Goal: Communication & Community: Participate in discussion

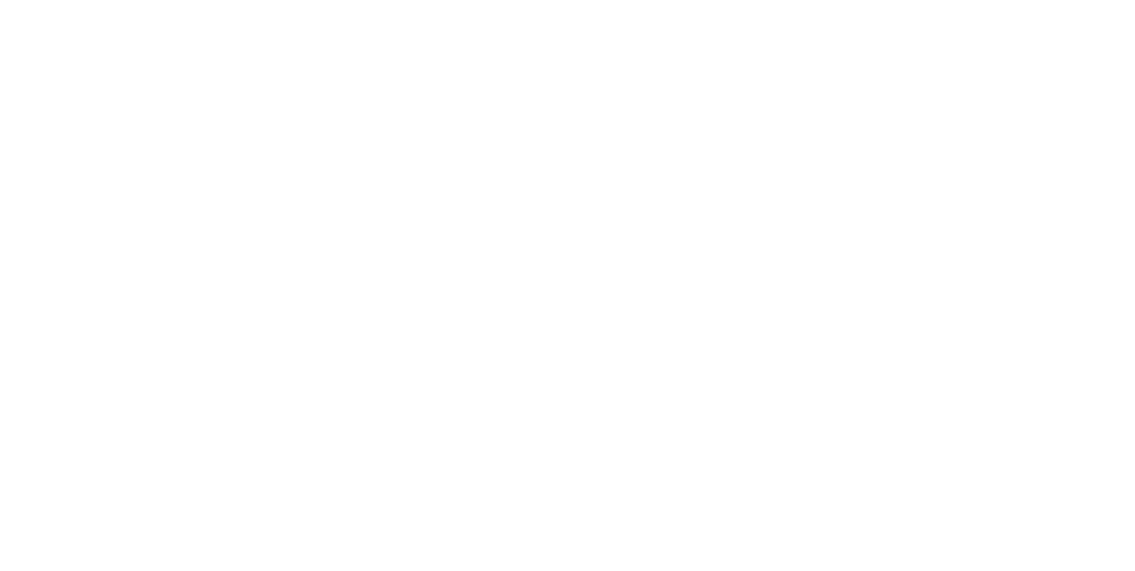
scroll to position [333, 0]
click at [235, 235] on button "Tracking" at bounding box center [150, 244] width 168 height 44
click at [948, 93] on button "Close" at bounding box center [916, 98] width 65 height 28
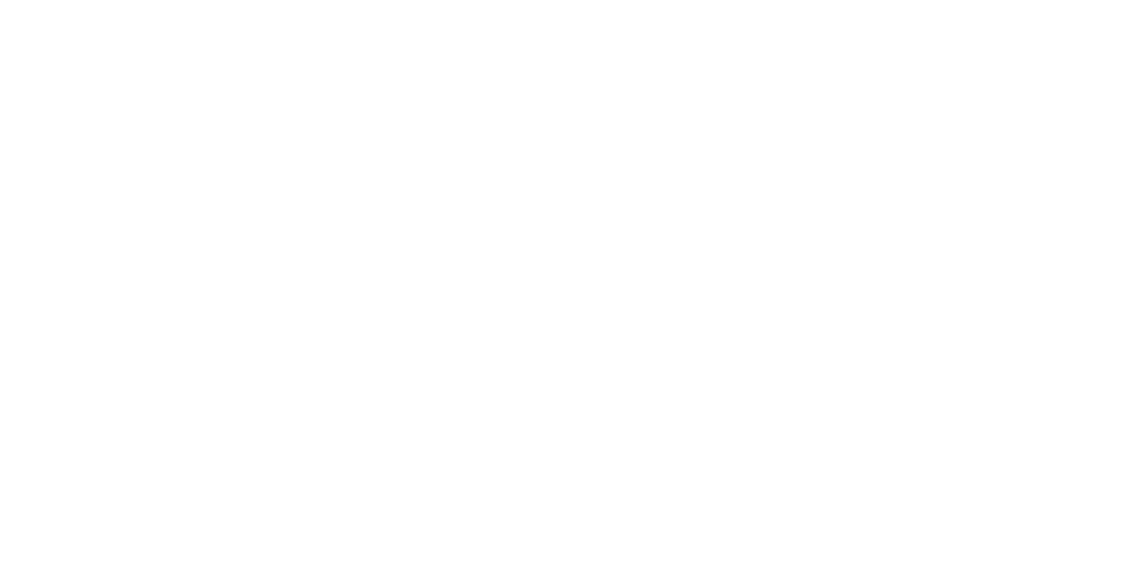
click at [235, 168] on button "Collaborate" at bounding box center [150, 155] width 168 height 44
click at [798, 531] on div at bounding box center [570, 521] width 455 height 19
click at [948, 104] on button "Close" at bounding box center [916, 98] width 65 height 28
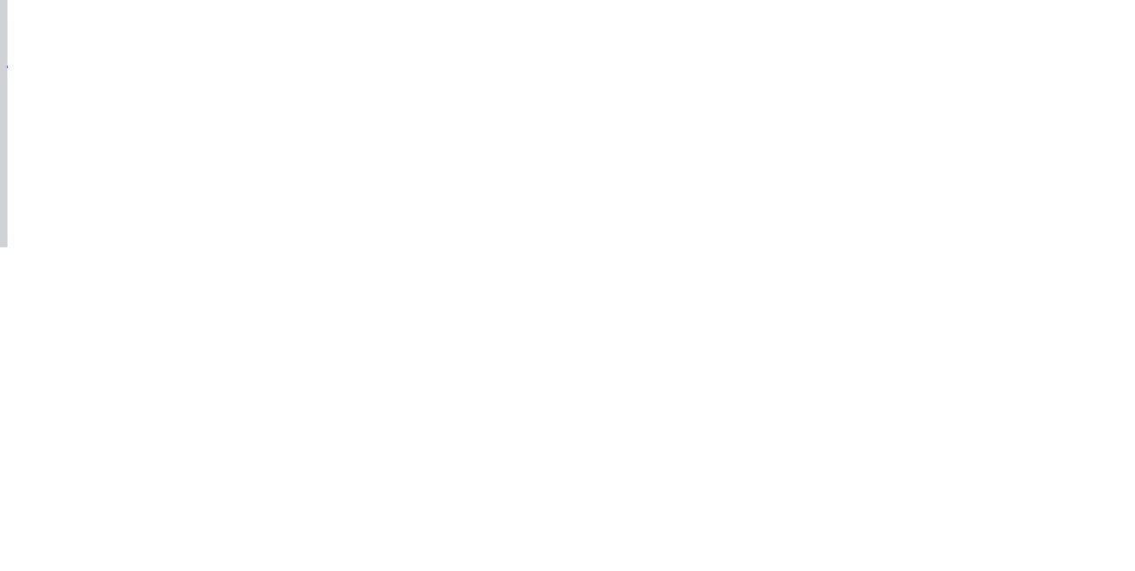
click at [100, 152] on icon at bounding box center [93, 152] width 13 height 11
click at [798, 531] on div at bounding box center [570, 521] width 455 height 19
click at [798, 531] on div "@[PERSON_NAME]" at bounding box center [570, 521] width 455 height 19
click at [997, 535] on button "Send" at bounding box center [962, 521] width 70 height 27
click at [948, 112] on button "Close" at bounding box center [916, 98] width 65 height 28
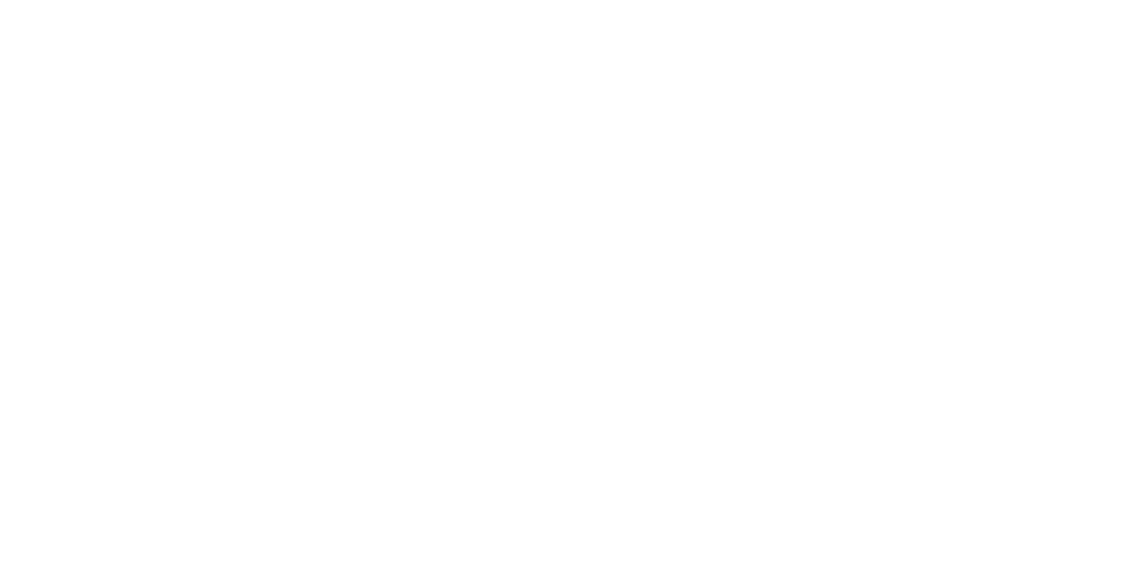
scroll to position [603, 0]
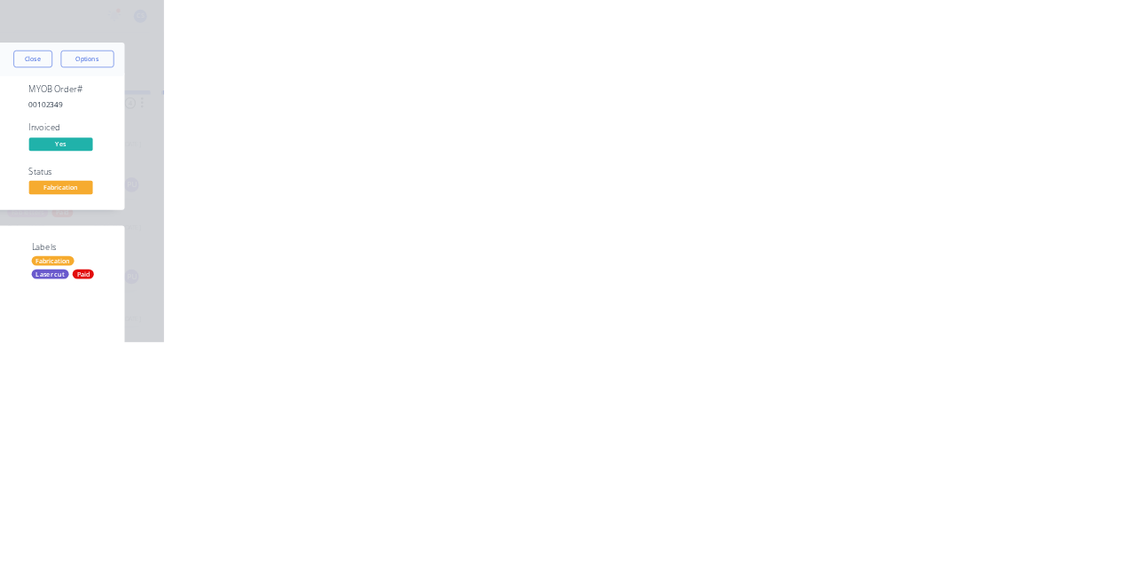
click at [235, 232] on button "Tracking" at bounding box center [150, 244] width 168 height 44
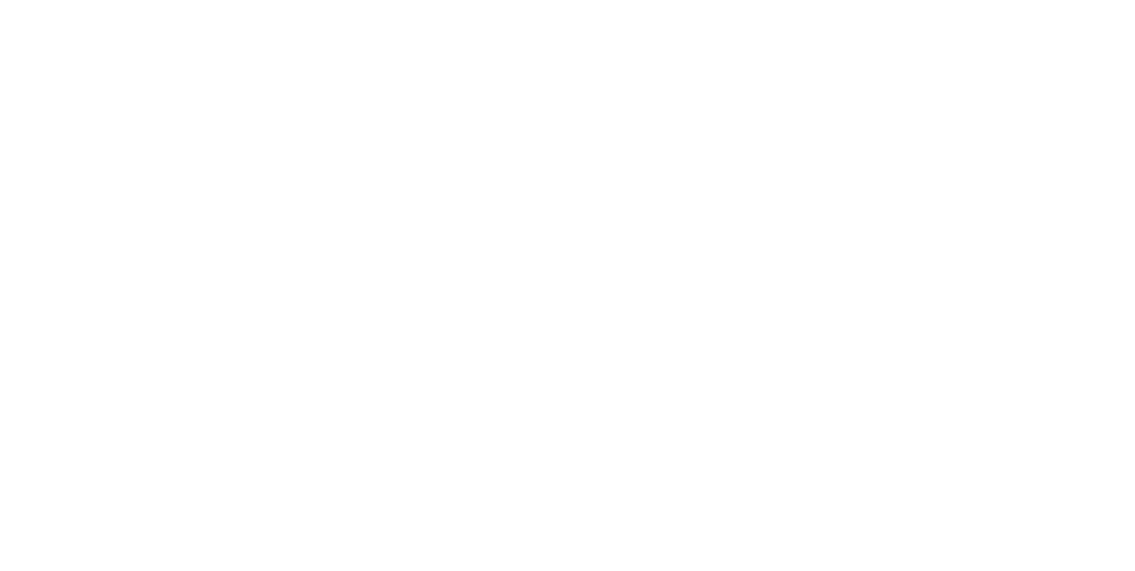
click at [235, 171] on button "Collaborate" at bounding box center [150, 155] width 168 height 44
click at [191, 110] on div "Order details" at bounding box center [152, 111] width 75 height 16
click at [235, 229] on button "Tracking" at bounding box center [150, 244] width 168 height 44
click at [235, 129] on button "Order details" at bounding box center [150, 111] width 168 height 44
click at [235, 179] on button "Checklists 0/0" at bounding box center [150, 199] width 168 height 44
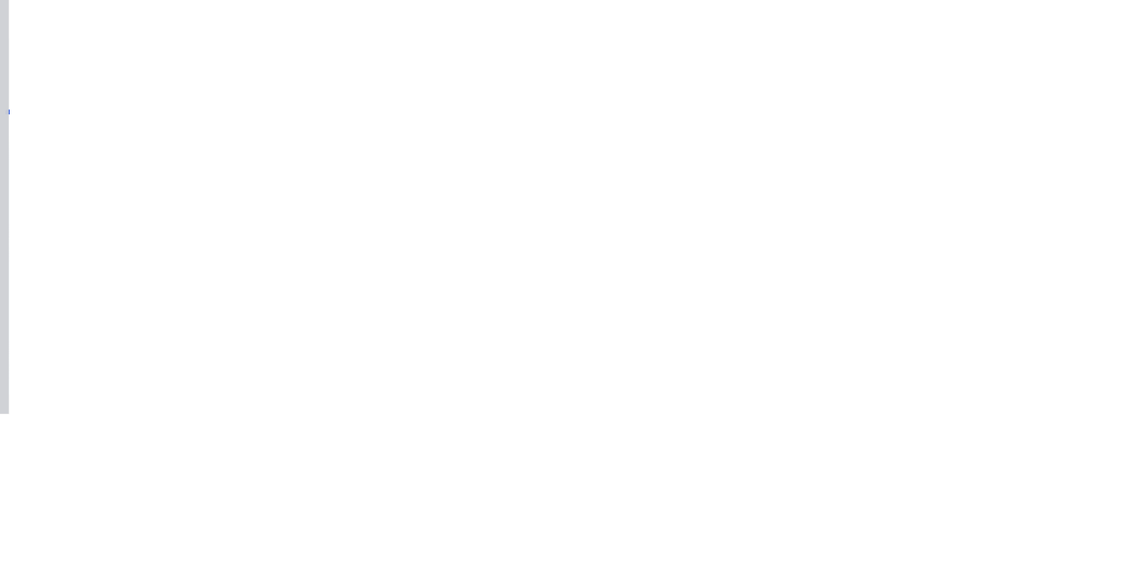
click at [235, 169] on button "Collaborate" at bounding box center [150, 155] width 168 height 44
click at [798, 531] on div at bounding box center [570, 521] width 455 height 19
click at [798, 531] on div "@[PERSON_NAME]" at bounding box center [570, 521] width 455 height 19
click at [997, 535] on button "Send" at bounding box center [962, 521] width 70 height 27
click at [798, 531] on div at bounding box center [570, 521] width 455 height 19
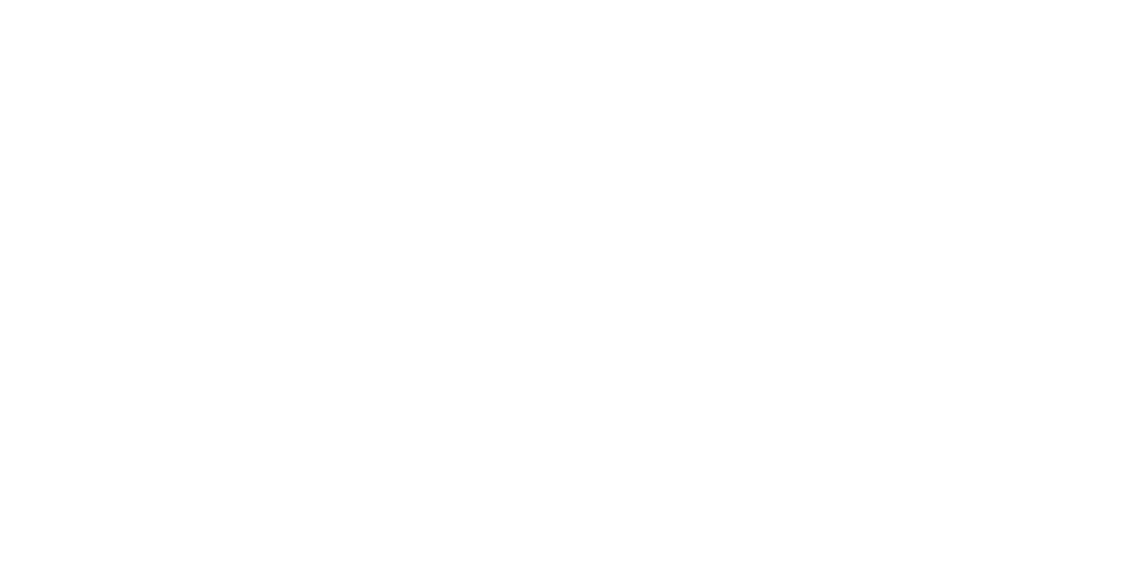
click at [997, 535] on button "Send" at bounding box center [962, 521] width 70 height 27
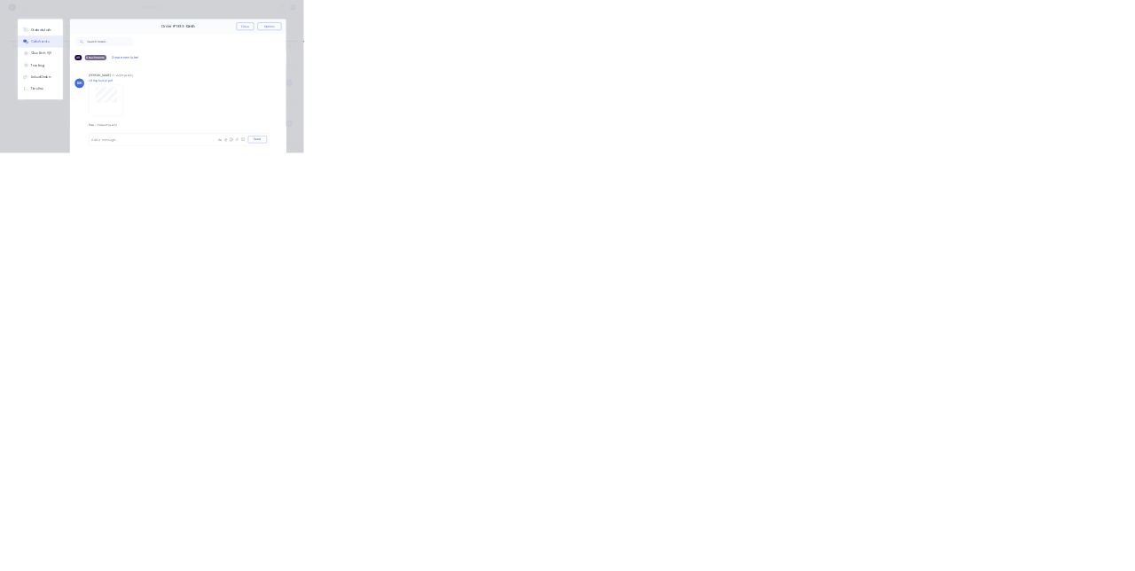
click at [114, 570] on div "Order details Collaborate Checklists 0/0 Tracking Linked Orders Timeline Order …" at bounding box center [567, 285] width 1135 height 571
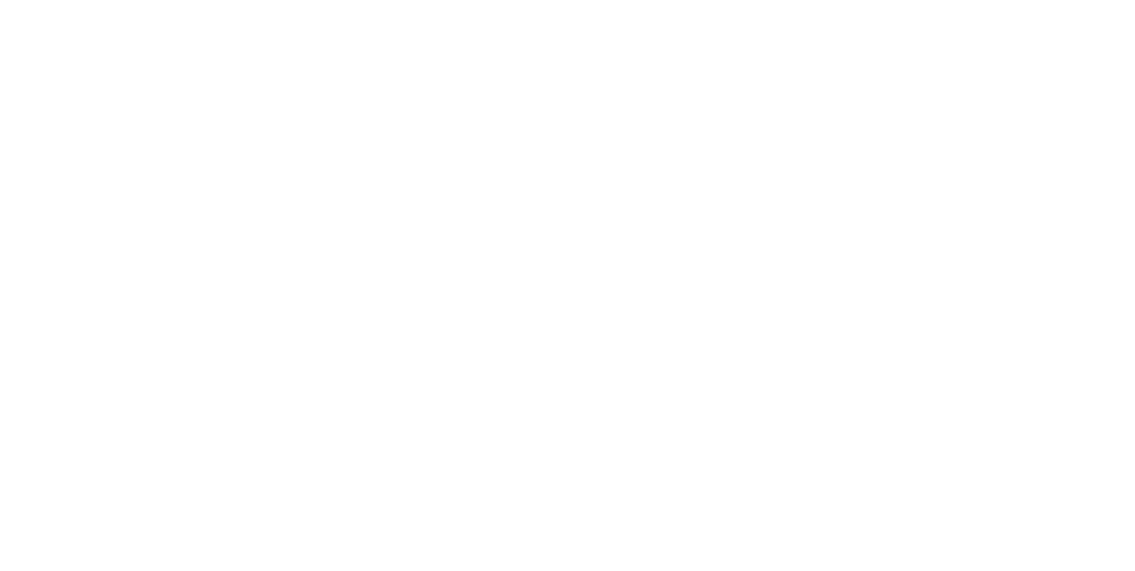
click at [886, 504] on div "@[PERSON_NAME] Labels Edit Delete" at bounding box center [609, 497] width 554 height 35
click at [798, 531] on div at bounding box center [570, 521] width 455 height 19
click at [997, 535] on button "Send" at bounding box center [962, 521] width 70 height 27
click at [948, 96] on button "Close" at bounding box center [916, 98] width 65 height 28
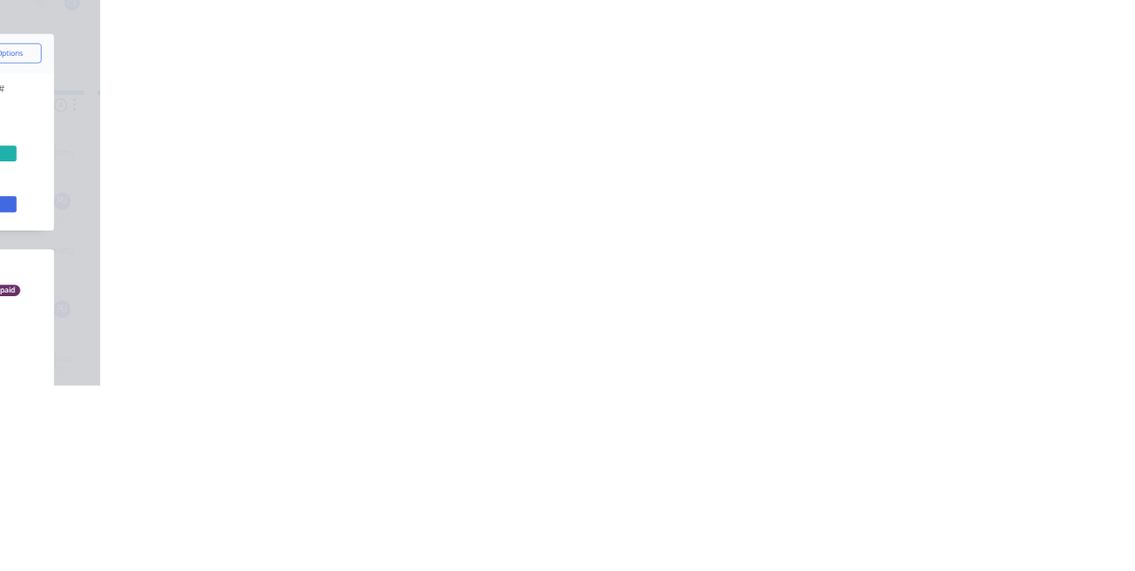
click at [948, 98] on button "Close" at bounding box center [916, 98] width 65 height 28
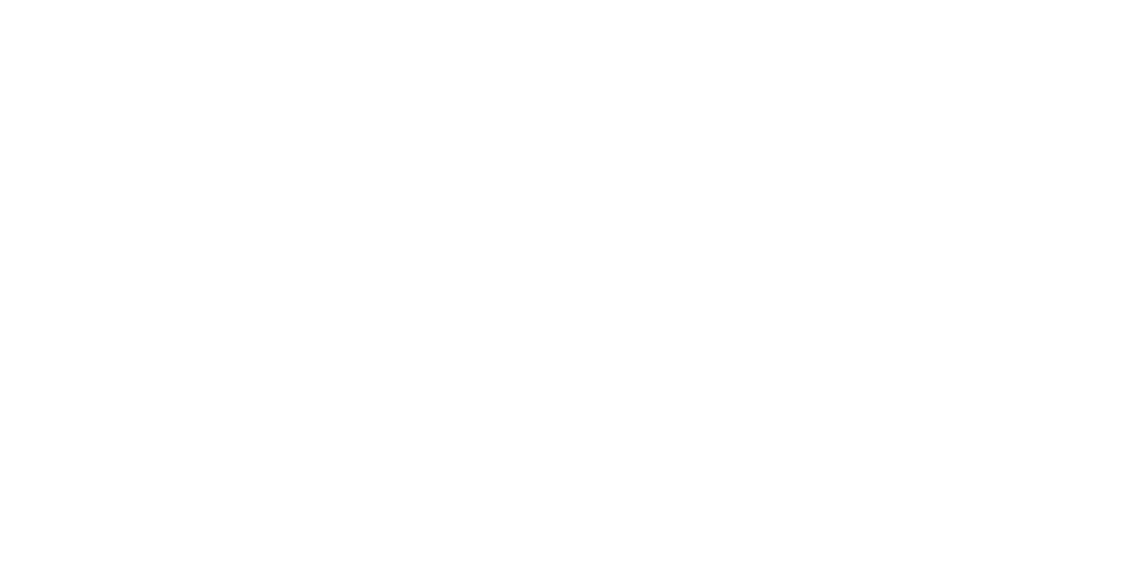
scroll to position [466, 0]
click at [235, 149] on button "Collaborate" at bounding box center [150, 155] width 168 height 44
click at [164, 242] on div "Tracking" at bounding box center [139, 244] width 49 height 16
